Goal: Task Accomplishment & Management: Manage account settings

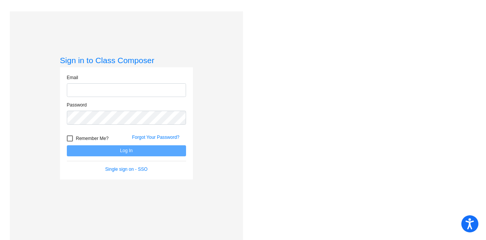
type input "[EMAIL_ADDRESS][DOMAIN_NAME]"
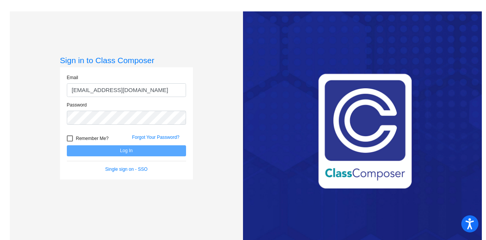
click at [87, 137] on span "Remember Me?" at bounding box center [92, 138] width 33 height 9
click at [70, 141] on input "Remember Me?" at bounding box center [70, 141] width 0 height 0
checkbox input "true"
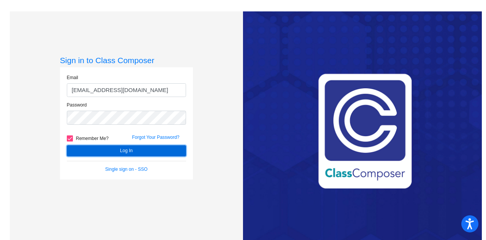
click at [99, 150] on button "Log In" at bounding box center [126, 150] width 119 height 11
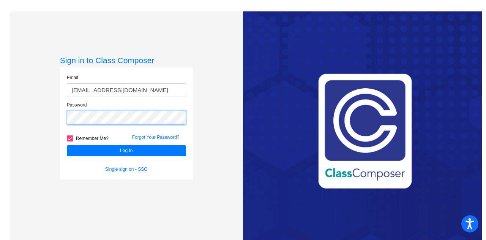
click at [36, 115] on div "Sign in to Class Composer Email [EMAIL_ADDRESS][DOMAIN_NAME] Password Remember …" at bounding box center [126, 131] width 233 height 240
click at [67, 145] on button "Log In" at bounding box center [126, 150] width 119 height 11
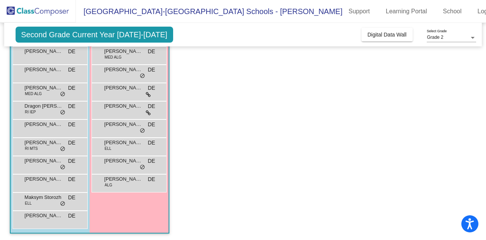
scroll to position [131, 0]
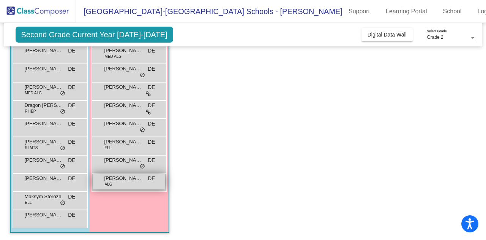
click at [111, 176] on span "[PERSON_NAME]" at bounding box center [124, 178] width 38 height 8
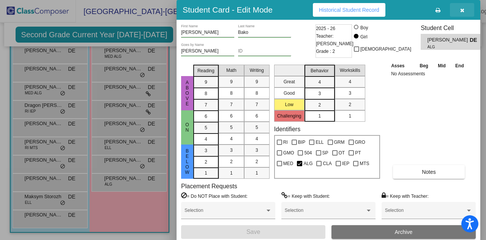
click at [462, 7] on span "button" at bounding box center [463, 10] width 4 height 6
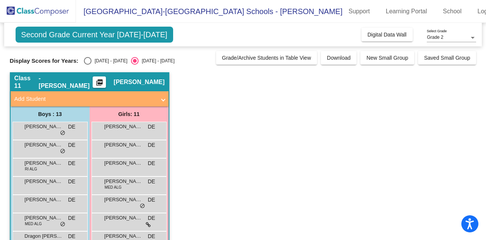
scroll to position [0, 0]
click at [87, 63] on div "Select an option" at bounding box center [88, 61] width 8 height 8
click at [87, 65] on input "[DATE] - [DATE]" at bounding box center [87, 65] width 0 height 0
radio input "true"
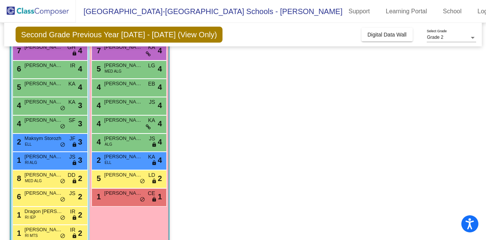
scroll to position [131, 0]
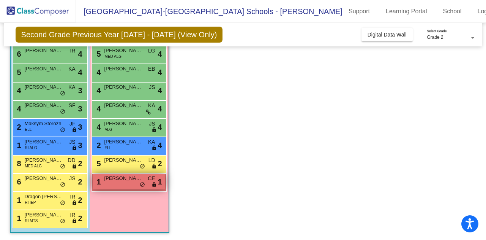
drag, startPoint x: 117, startPoint y: 185, endPoint x: 108, endPoint y: 187, distance: 9.6
click at [108, 187] on div "1 [PERSON_NAME] CE lock do_not_disturb_alt 1" at bounding box center [129, 182] width 73 height 16
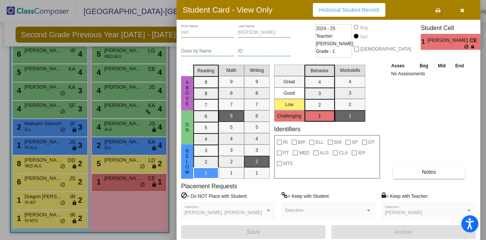
click at [145, 209] on div at bounding box center [243, 120] width 486 height 240
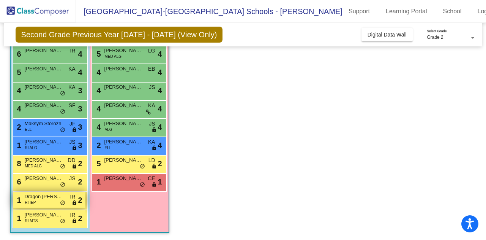
click at [44, 202] on div "1 Dragon [PERSON_NAME] RI IEP IR lock do_not_disturb_alt 2" at bounding box center [49, 200] width 73 height 16
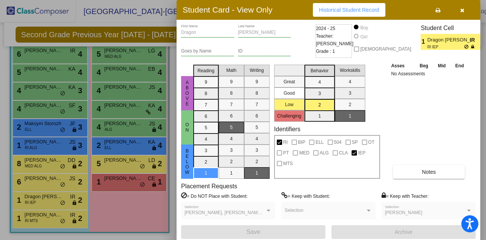
drag, startPoint x: 433, startPoint y: 147, endPoint x: 139, endPoint y: 207, distance: 299.8
click at [139, 207] on div at bounding box center [243, 120] width 486 height 240
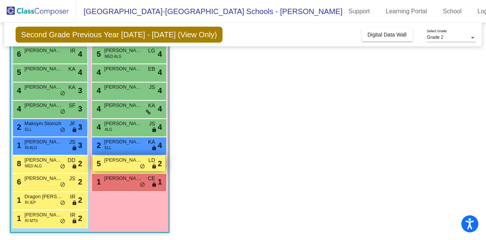
click at [116, 165] on div "5 [PERSON_NAME] LD lock do_not_disturb_alt 2" at bounding box center [129, 163] width 73 height 16
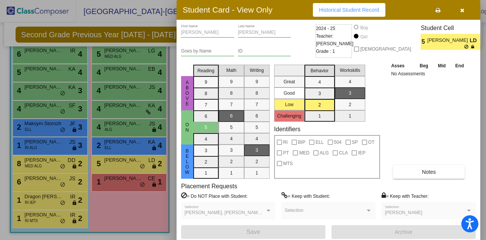
click at [410, 124] on div "Asses Beg Mid End No Assessments Notes" at bounding box center [430, 120] width 80 height 117
click at [48, 139] on div at bounding box center [243, 120] width 486 height 240
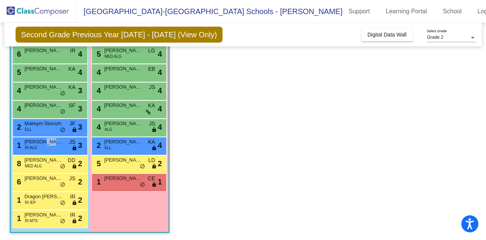
click at [48, 139] on span "[PERSON_NAME]" at bounding box center [44, 142] width 38 height 8
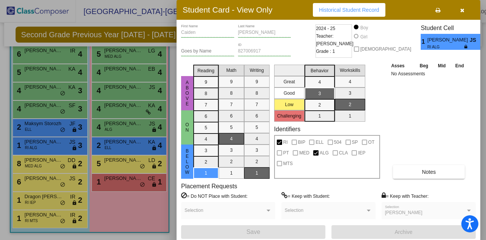
click at [119, 200] on div at bounding box center [243, 120] width 486 height 240
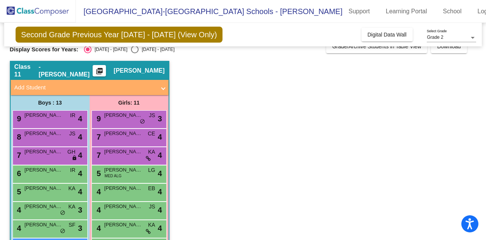
scroll to position [0, 0]
